Goal: Task Accomplishment & Management: Complete application form

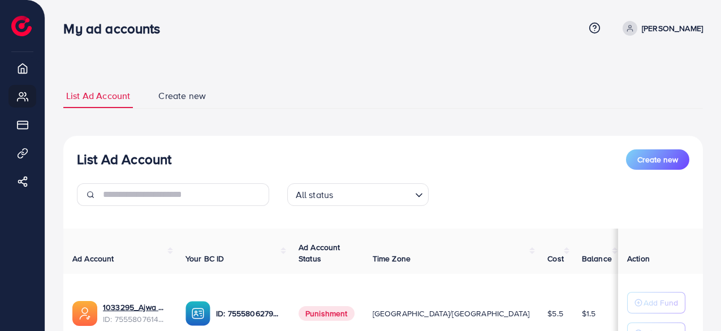
scroll to position [105, 0]
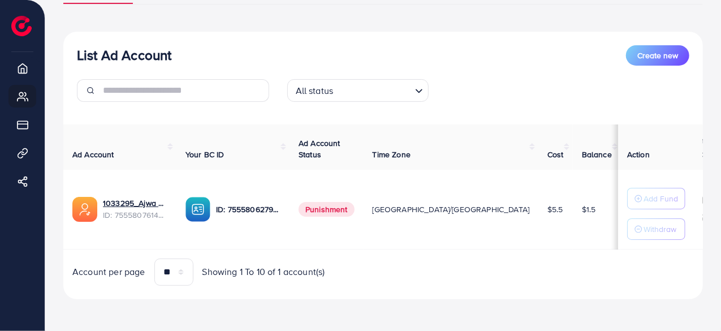
click at [405, 290] on div "List Ad Account Create new All status Loading... Ad Account Your BC ID Ad Accou…" at bounding box center [382, 165] width 639 height 267
click at [454, 299] on div "List Ad Account Create new List Ad Account Create new All status Loading... Ad …" at bounding box center [382, 139] width 639 height 346
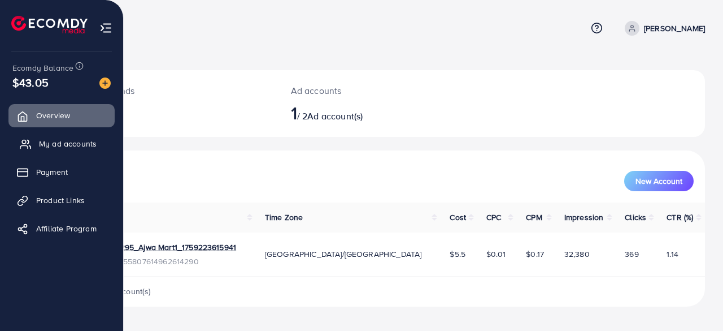
click at [39, 138] on span "My ad accounts" at bounding box center [68, 143] width 58 height 11
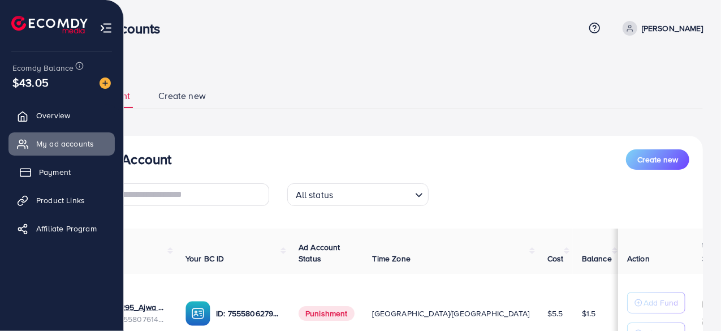
click at [50, 175] on span "Payment" at bounding box center [55, 171] width 32 height 11
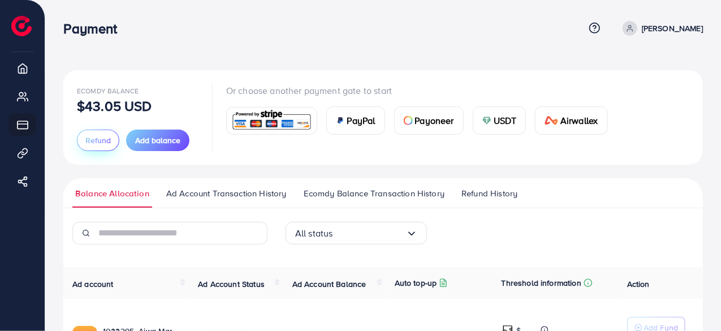
click at [96, 139] on span "Refund" at bounding box center [97, 139] width 25 height 11
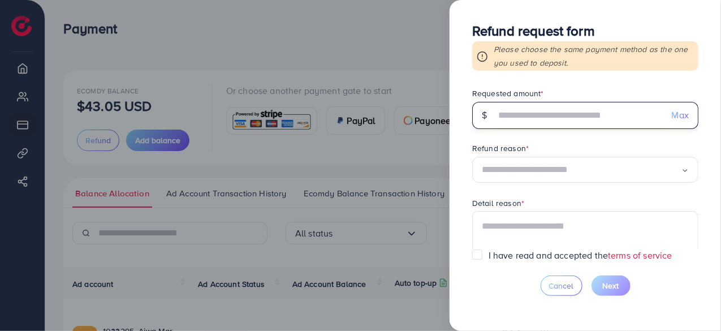
click at [570, 119] on input "text" at bounding box center [578, 115] width 167 height 27
click at [562, 119] on input "text" at bounding box center [578, 115] width 167 height 27
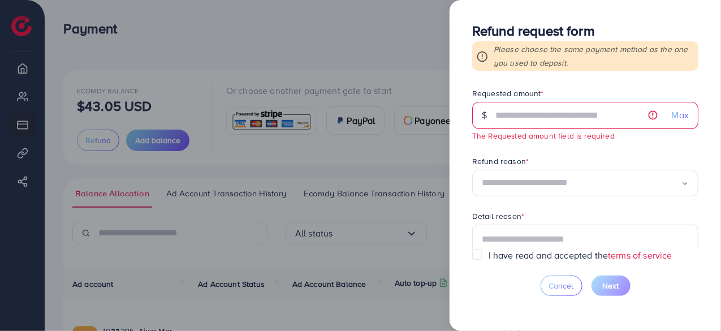
click at [366, 45] on div at bounding box center [360, 165] width 721 height 331
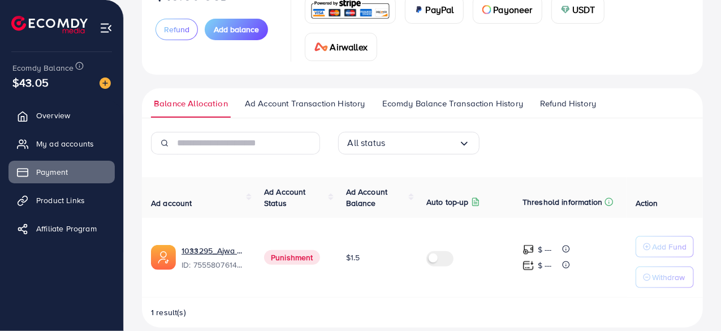
scroll to position [113, 0]
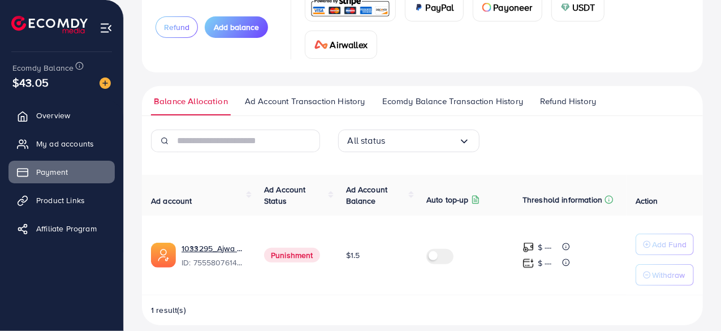
click at [179, 25] on span "Refund" at bounding box center [176, 26] width 25 height 11
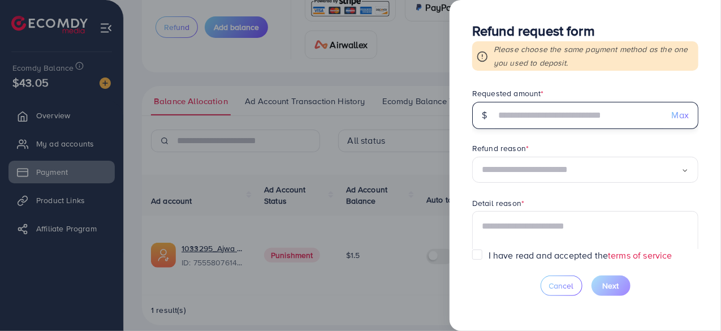
click at [504, 115] on input "text" at bounding box center [578, 115] width 167 height 27
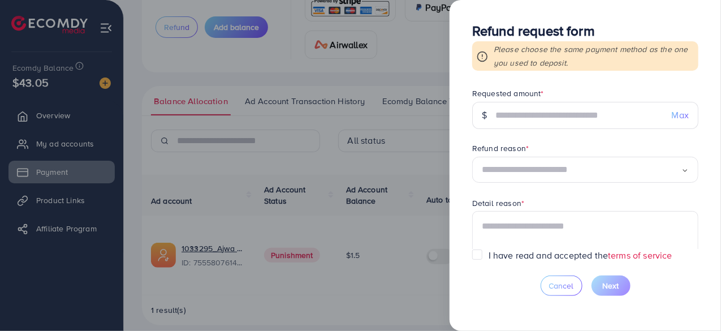
click at [506, 172] on div "Loading..." at bounding box center [585, 170] width 226 height 27
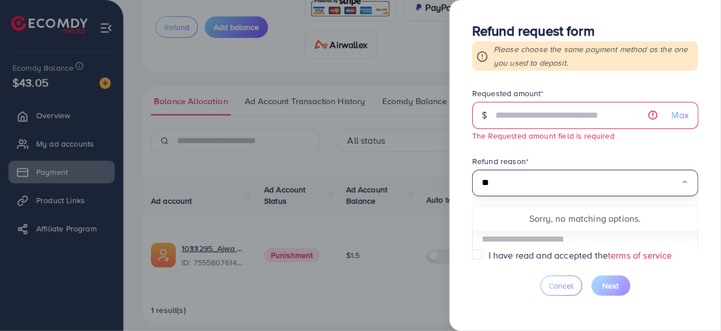
type input "*"
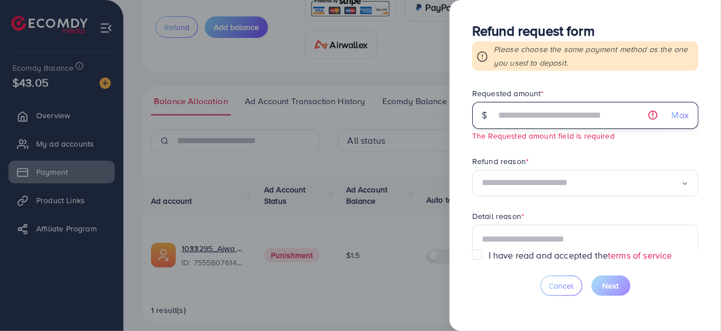
click at [504, 122] on input "text" at bounding box center [578, 115] width 167 height 27
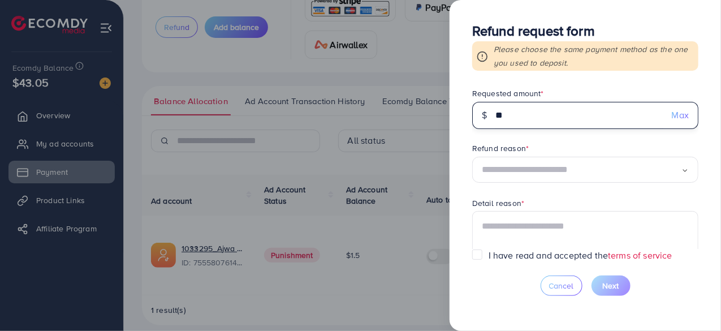
type input "**"
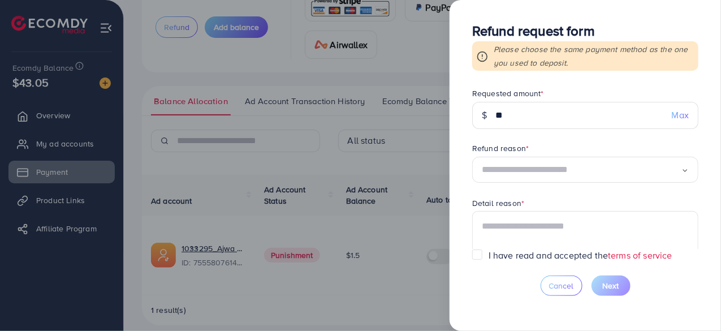
click at [513, 164] on input "Search for option" at bounding box center [580, 170] width 199 height 18
click at [457, 213] on div "Refund request form Please choose the same payment method as the one you used t…" at bounding box center [584, 165] width 271 height 331
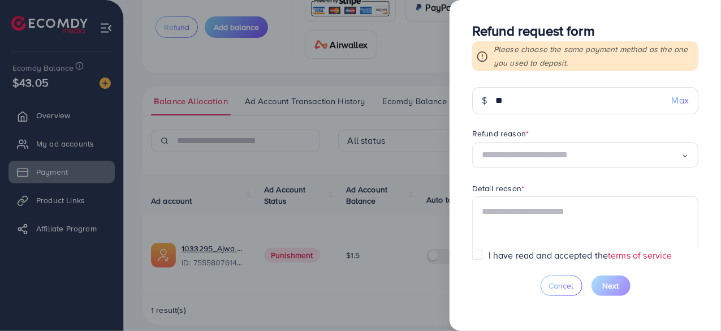
scroll to position [57, 0]
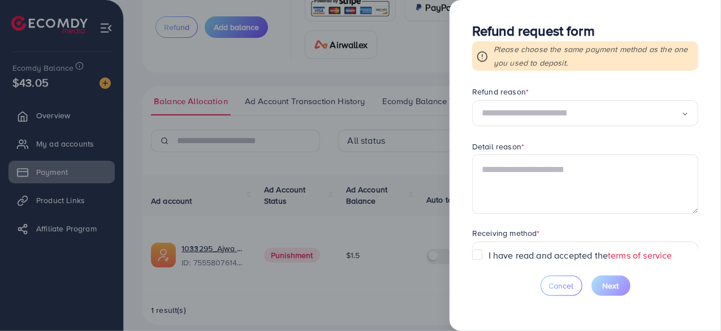
click at [515, 117] on input "Search for option" at bounding box center [580, 114] width 199 height 18
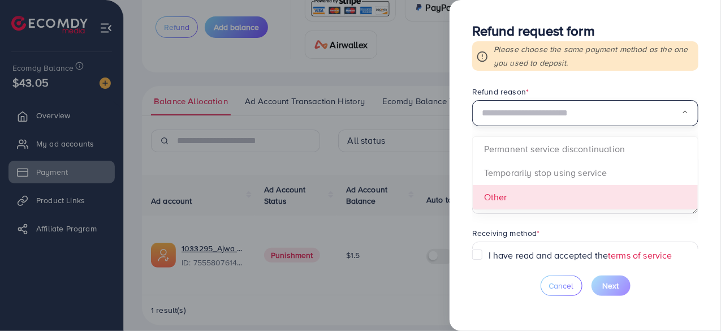
scroll to position [89, 0]
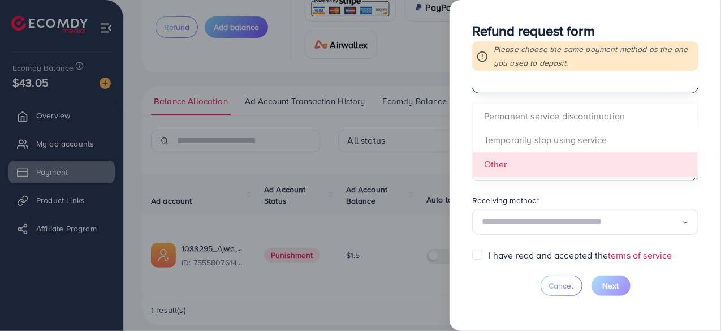
click at [537, 166] on form "Requested amount * $ ** Max Refund reason * Loading... Permanent service discon…" at bounding box center [585, 168] width 226 height 161
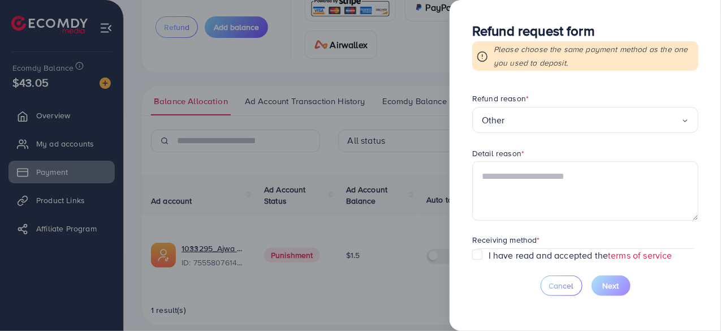
scroll to position [33, 0]
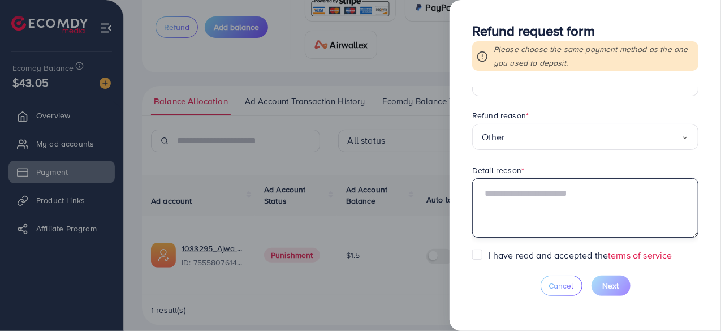
click at [530, 193] on textarea at bounding box center [585, 207] width 226 height 59
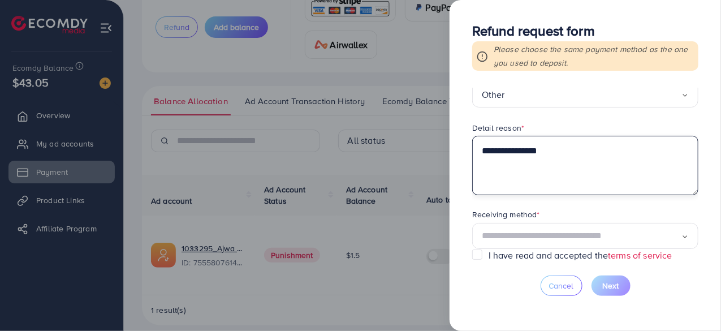
scroll to position [89, 0]
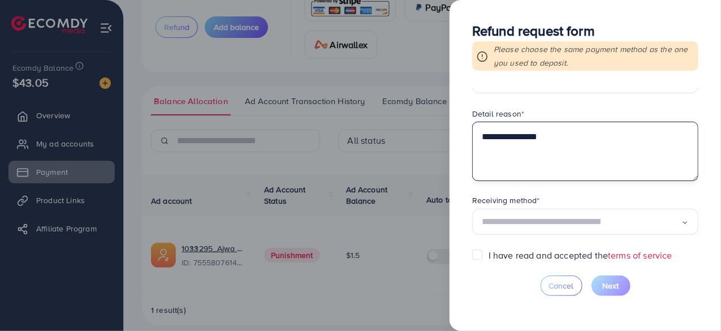
click at [485, 144] on textarea "**********" at bounding box center [585, 150] width 226 height 59
click at [481, 146] on textarea "**********" at bounding box center [585, 150] width 226 height 59
type textarea "**********"
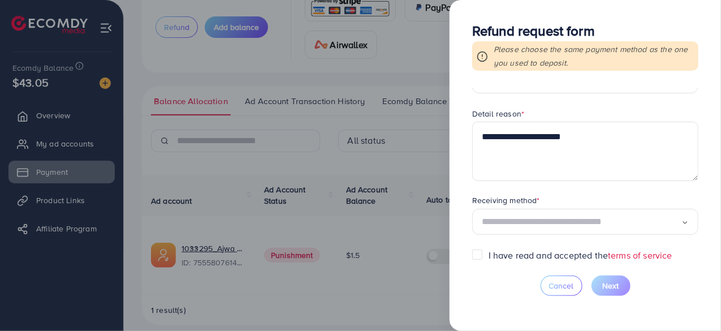
click at [541, 218] on input "Search for option" at bounding box center [580, 222] width 199 height 18
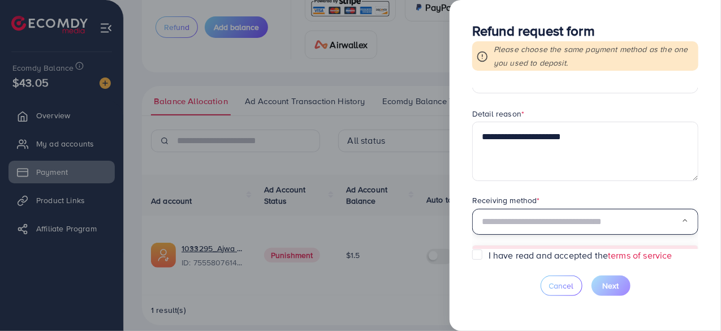
scroll to position [110, 0]
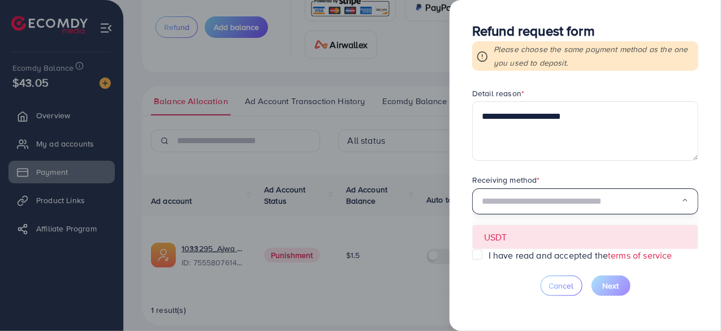
click at [520, 228] on form "**********" at bounding box center [585, 168] width 226 height 161
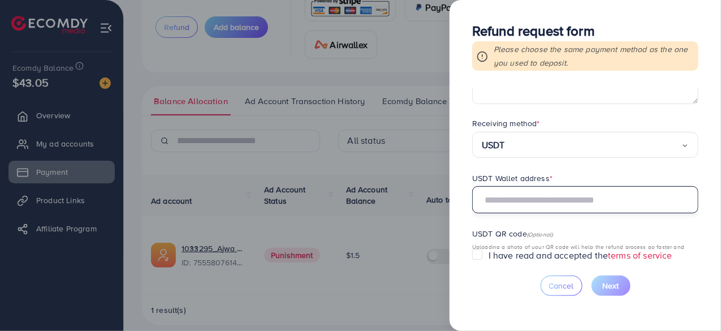
click at [521, 203] on input "text" at bounding box center [585, 199] width 226 height 27
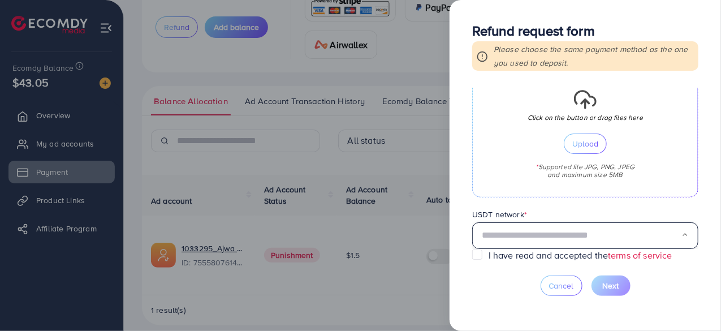
click at [495, 227] on input "Search for option" at bounding box center [580, 236] width 199 height 18
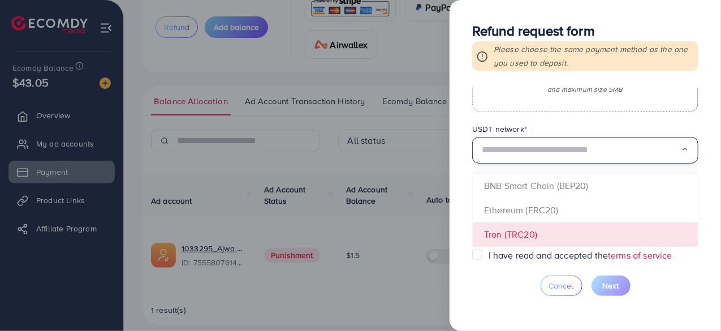
scroll to position [498, 0]
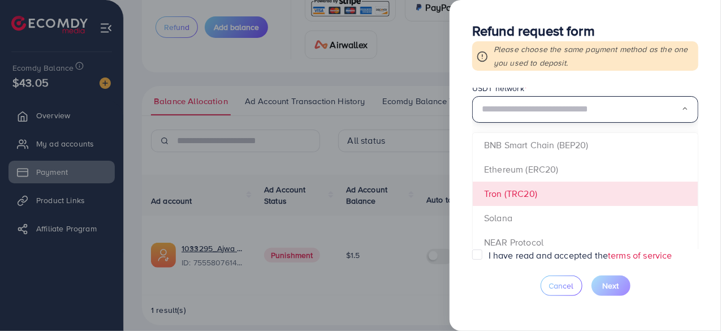
click at [494, 193] on form "**********" at bounding box center [585, 168] width 226 height 161
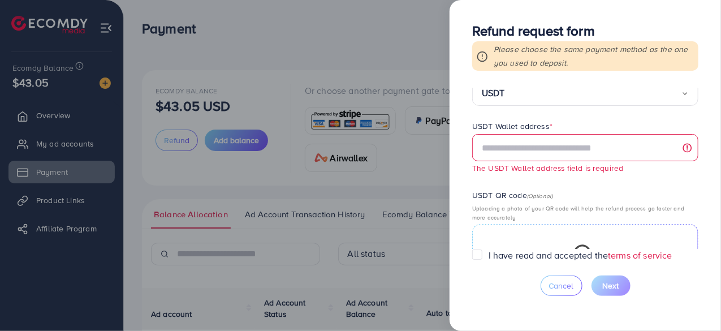
scroll to position [216, 0]
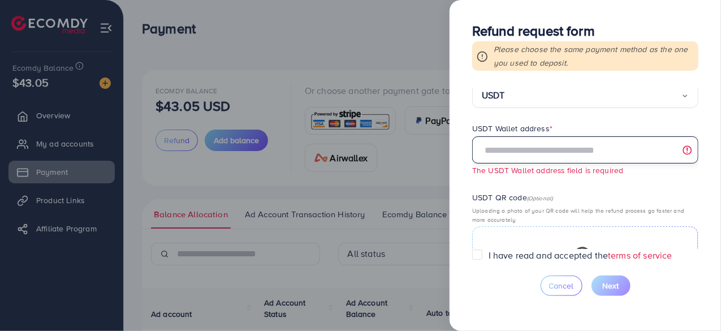
paste input "**********"
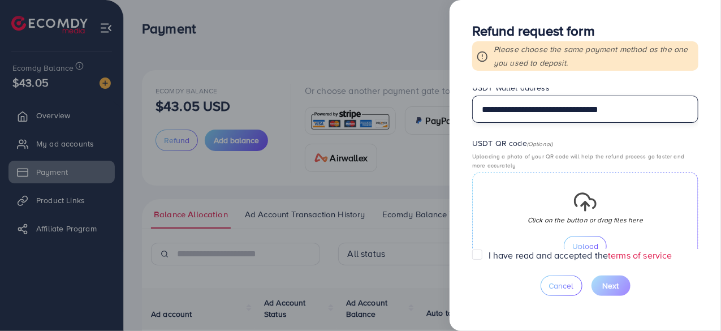
scroll to position [272, 0]
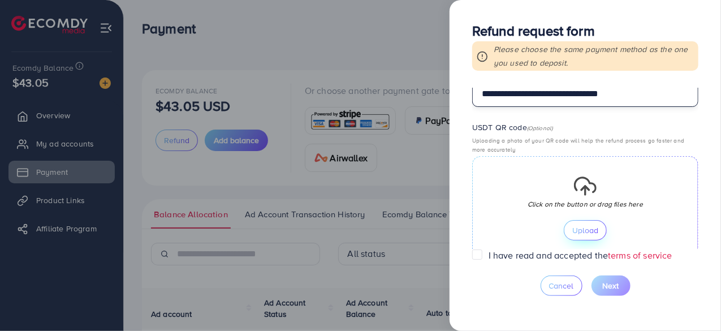
type input "**********"
click at [576, 228] on span "Upload" at bounding box center [585, 230] width 26 height 8
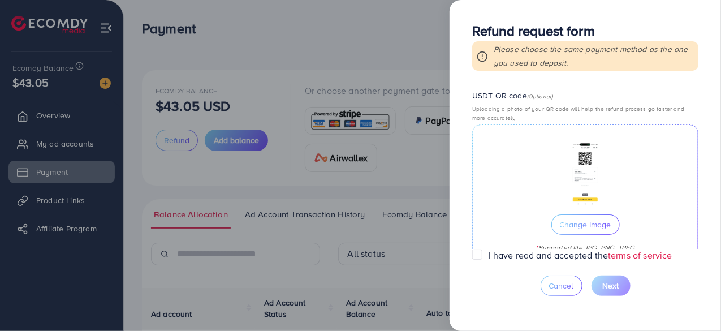
scroll to position [329, 0]
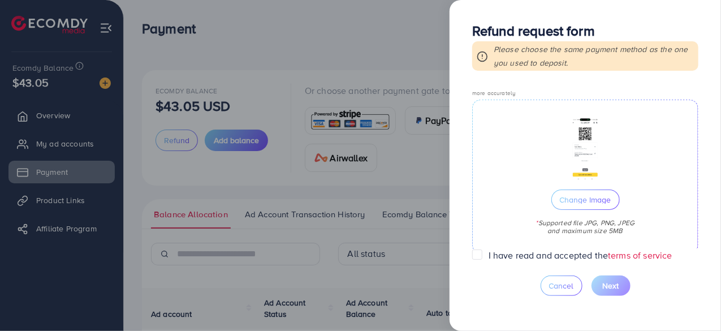
click at [488, 256] on label "I have read and accepted the terms of service" at bounding box center [580, 255] width 184 height 13
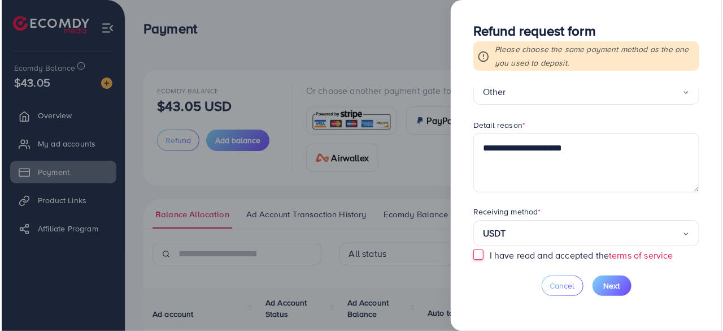
scroll to position [0, 0]
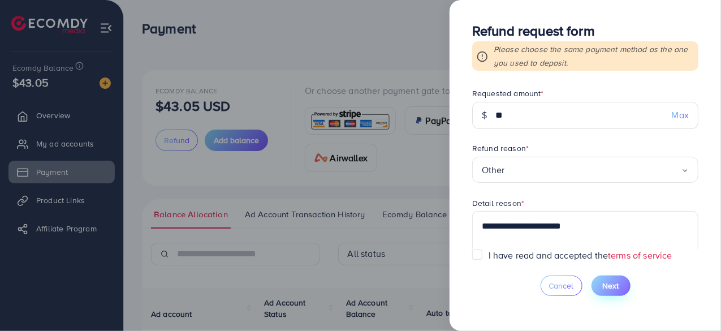
click at [611, 288] on span "Next" at bounding box center [610, 285] width 16 height 11
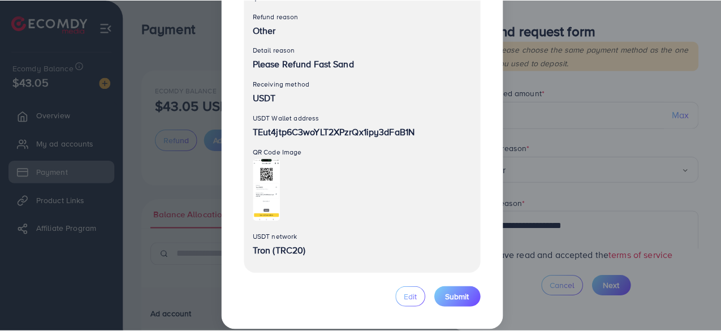
scroll to position [171, 0]
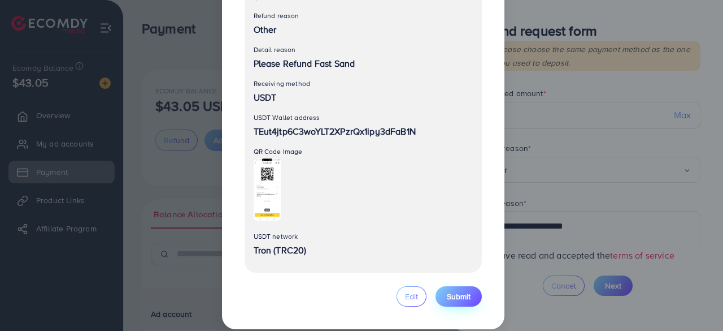
click at [449, 290] on span "Submit" at bounding box center [459, 295] width 24 height 11
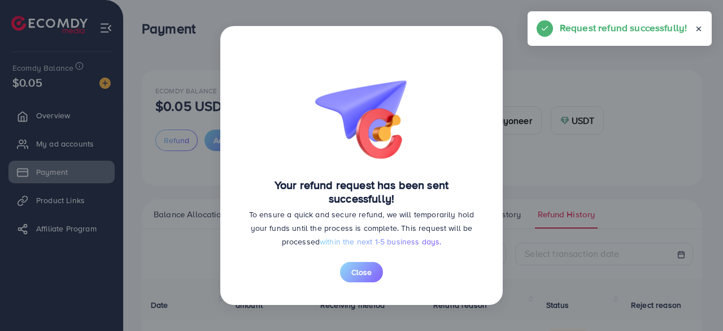
click at [357, 271] on span "Close" at bounding box center [361, 271] width 20 height 11
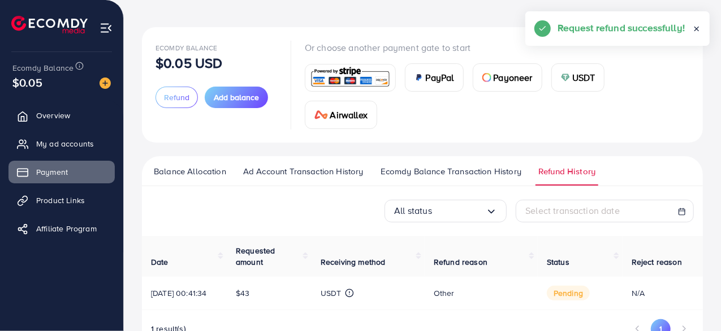
scroll to position [87, 0]
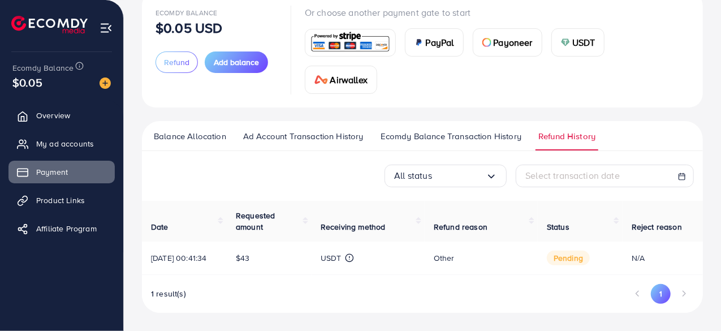
click at [363, 181] on div "All status Loading... Select transaction date Date Requested amount Receiving m…" at bounding box center [422, 238] width 561 height 148
click at [422, 299] on div "1 result(s) 1" at bounding box center [422, 298] width 561 height 28
